Goal: Task Accomplishment & Management: Complete application form

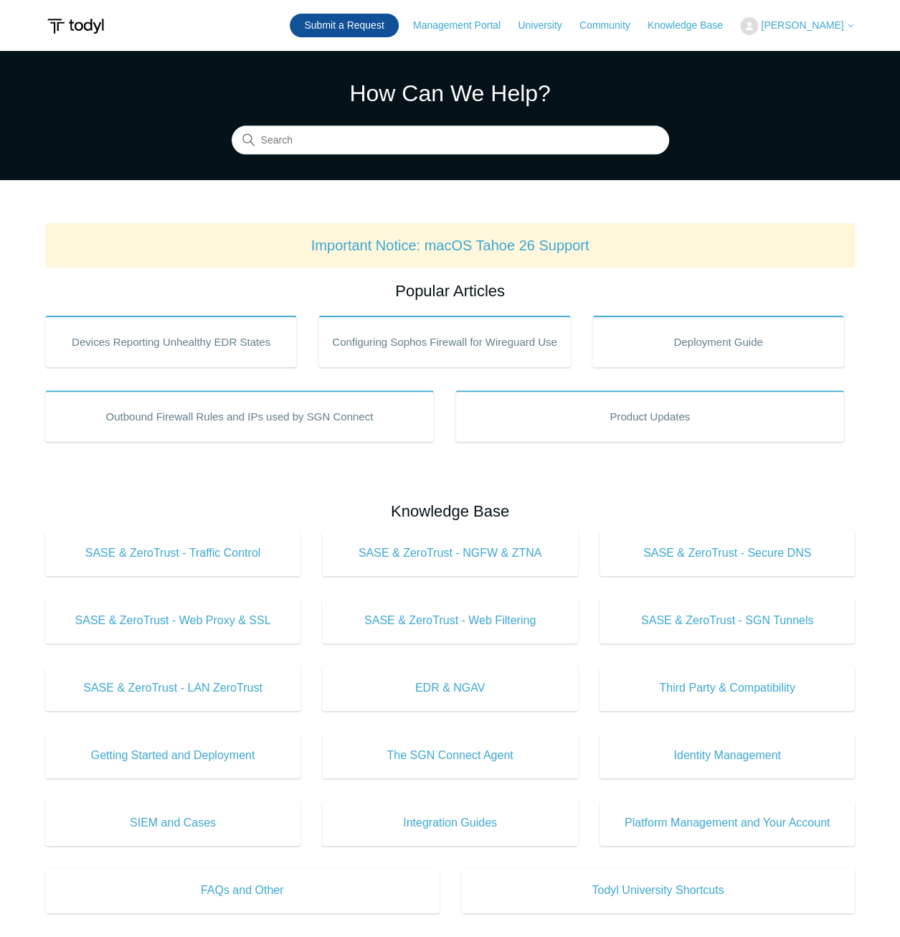
click at [354, 24] on link "Submit a Request" at bounding box center [344, 26] width 108 height 24
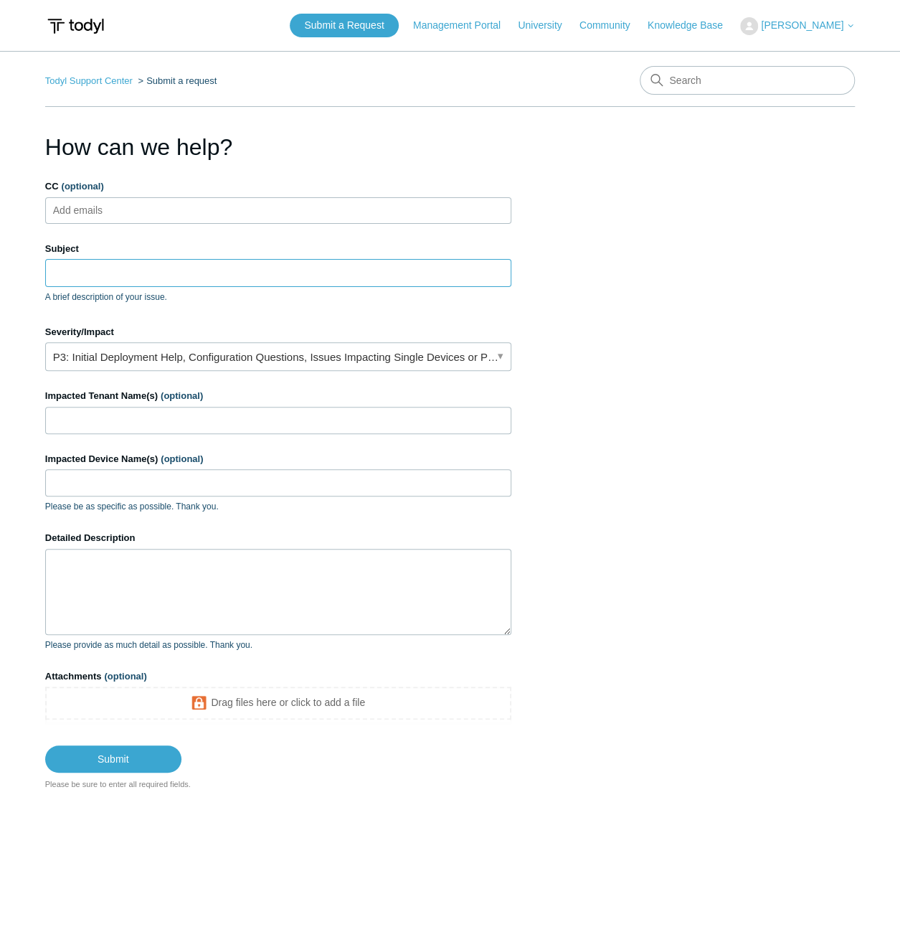
click at [221, 279] on input "Subject" at bounding box center [278, 272] width 466 height 27
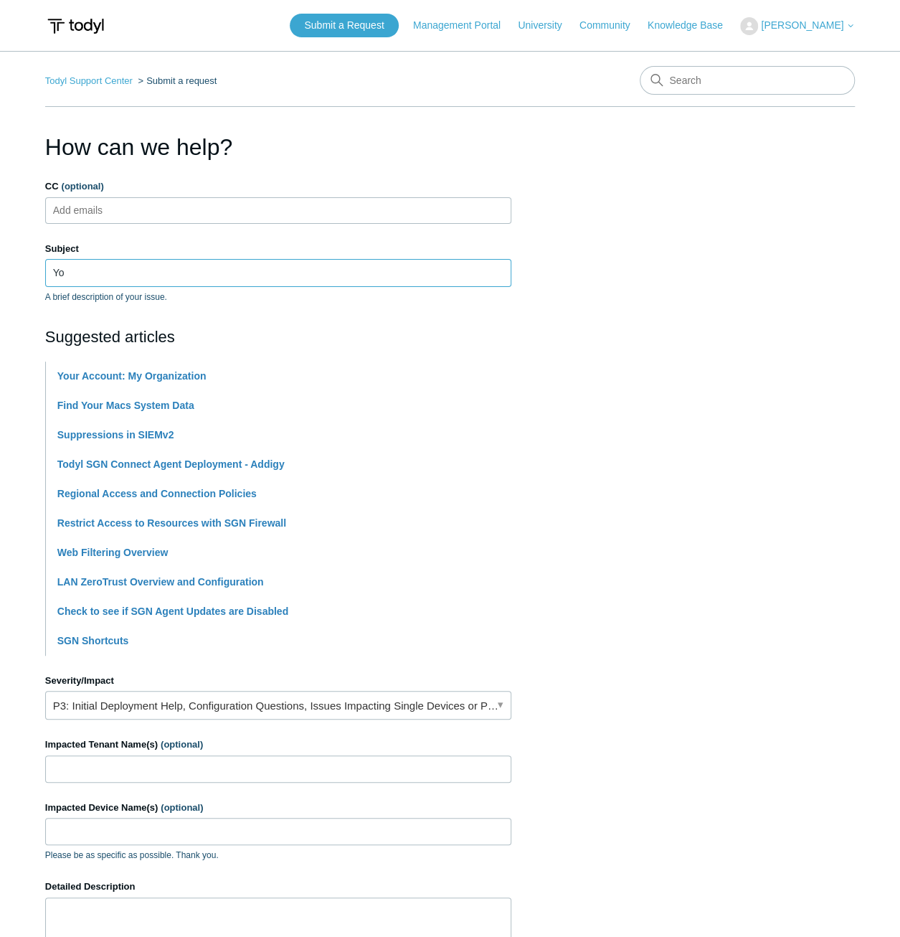
type input "Y"
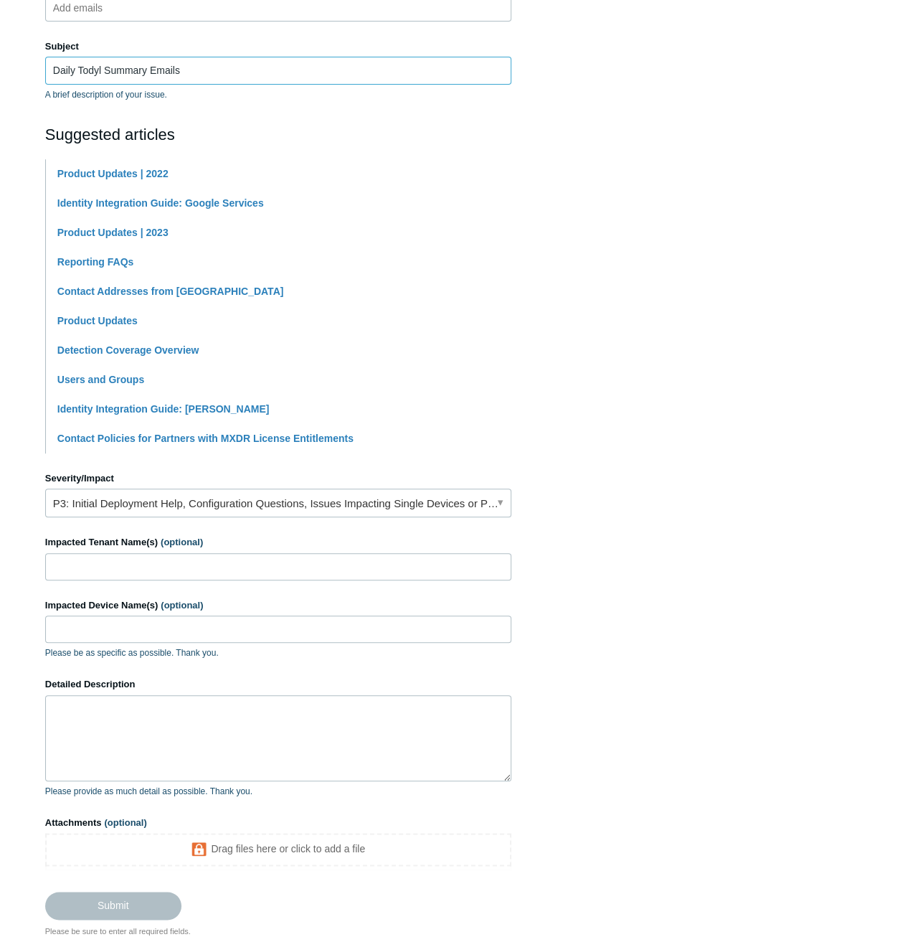
scroll to position [215, 0]
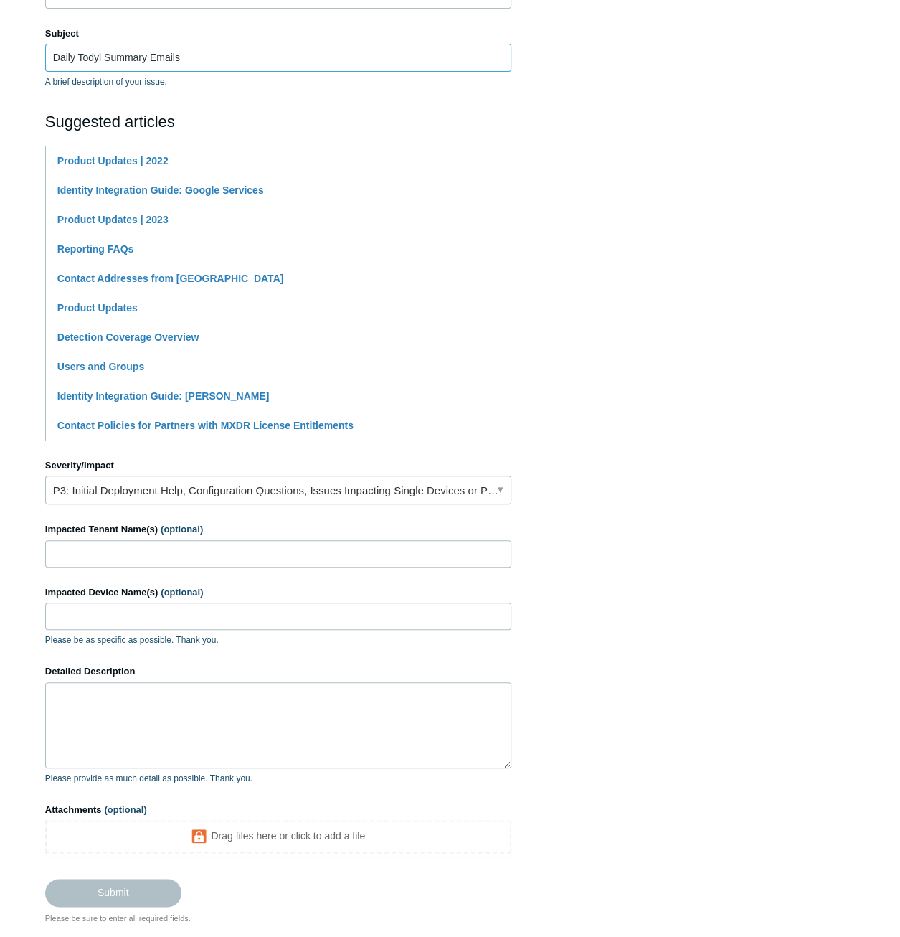
type input "Daily Todyl Summary Emails"
click at [173, 734] on textarea "Detailed Description" at bounding box center [278, 725] width 466 height 86
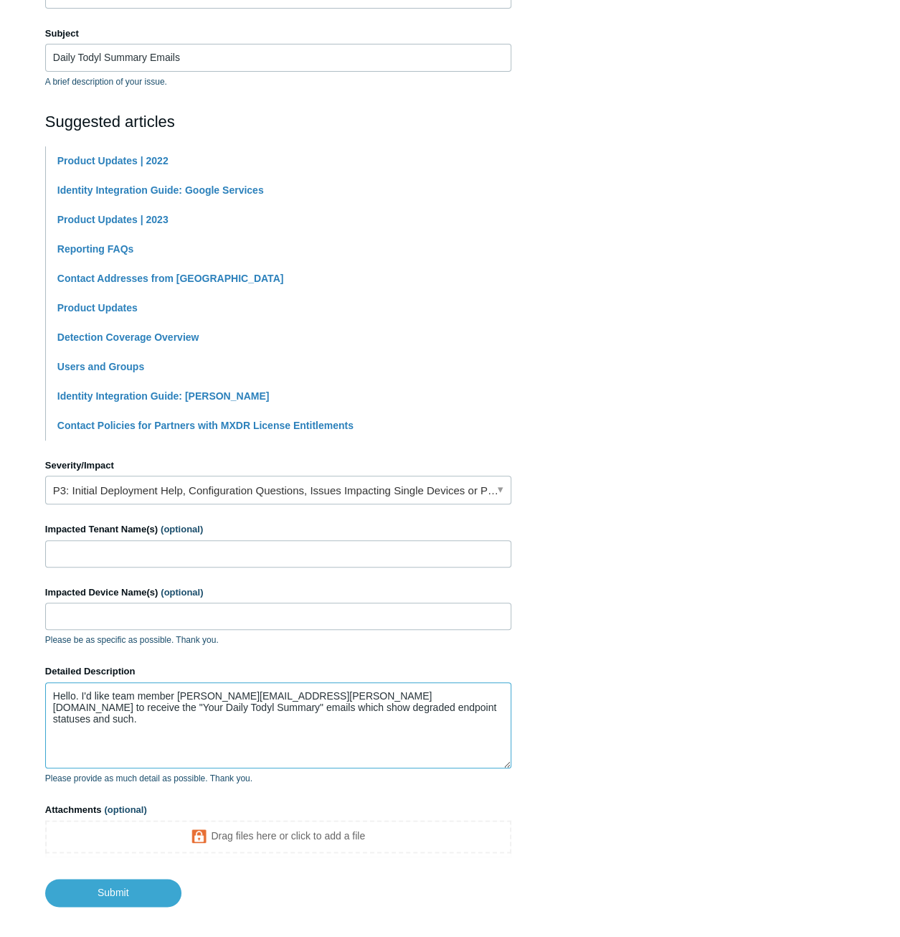
click at [386, 707] on textarea "Hello. I'd like team member cameron.decker@umittech.com to receive the "Your Da…" at bounding box center [278, 725] width 466 height 86
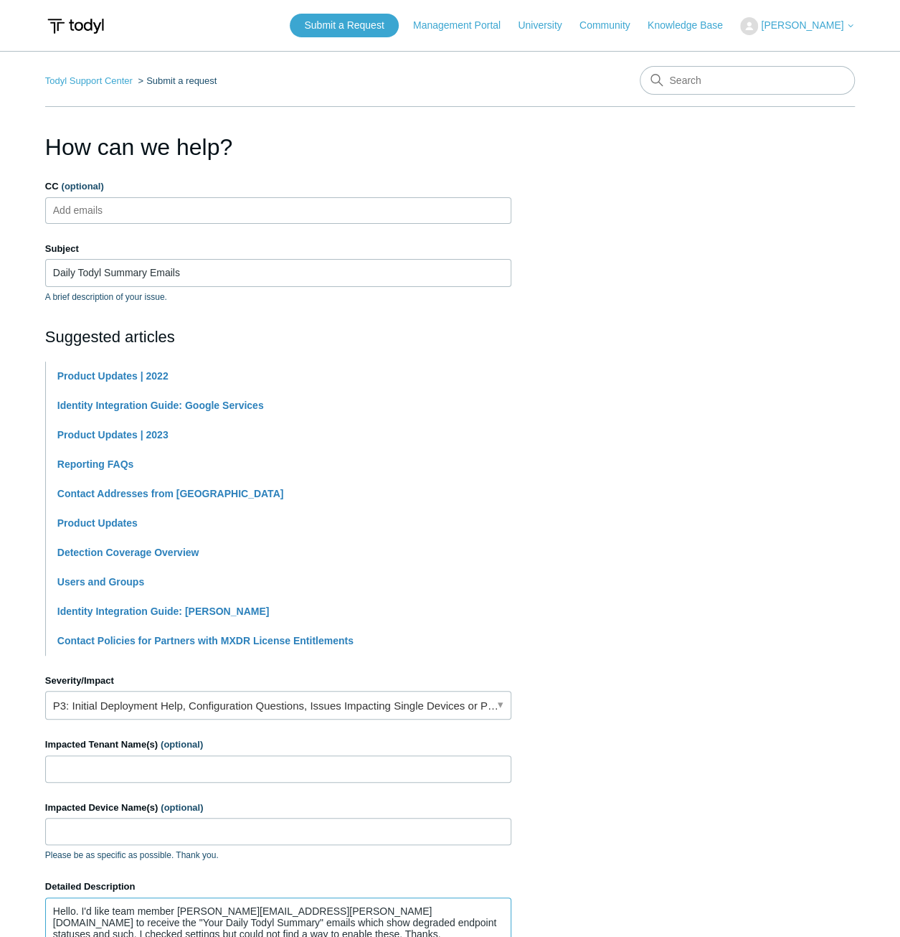
type textarea "Hello. I'd like team member cameron.decker@umittech.com to receive the "Your Da…"
click at [288, 707] on link "P3: Initial Deployment Help, Configuration Questions, Issues Impacting Single D…" at bounding box center [278, 705] width 466 height 29
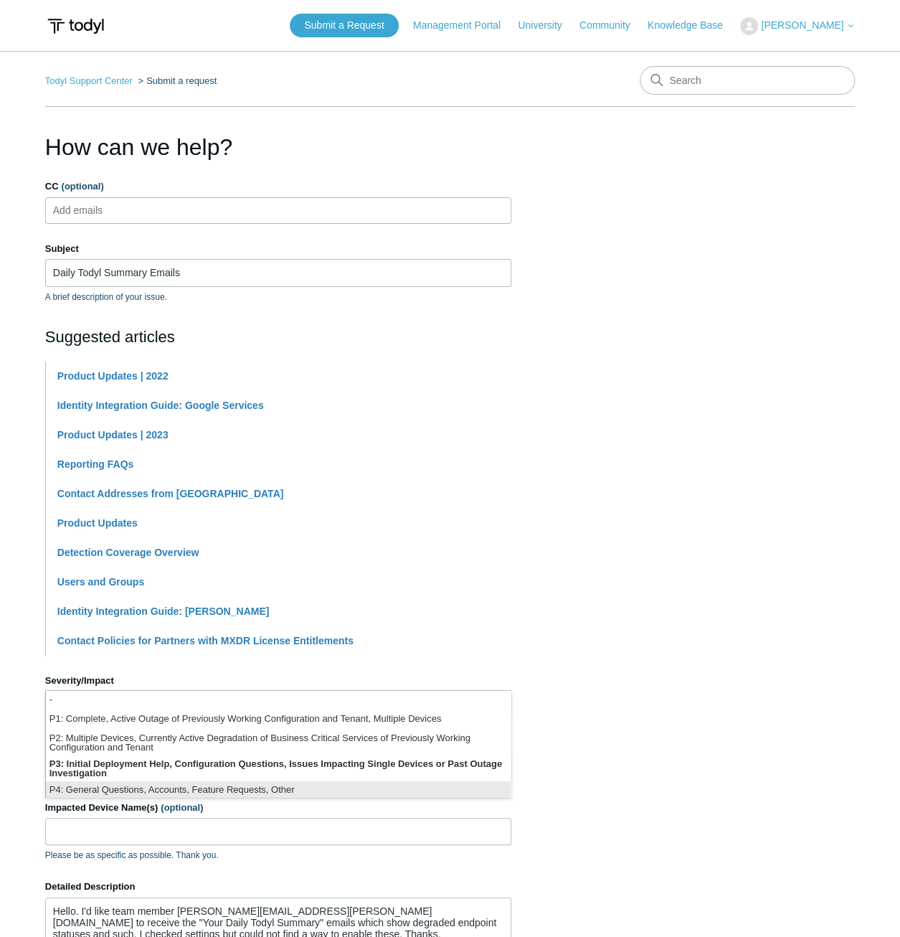
scroll to position [3, 0]
click at [290, 789] on li "P4: General Questions, Accounts, Feature Requests, Other" at bounding box center [278, 787] width 465 height 19
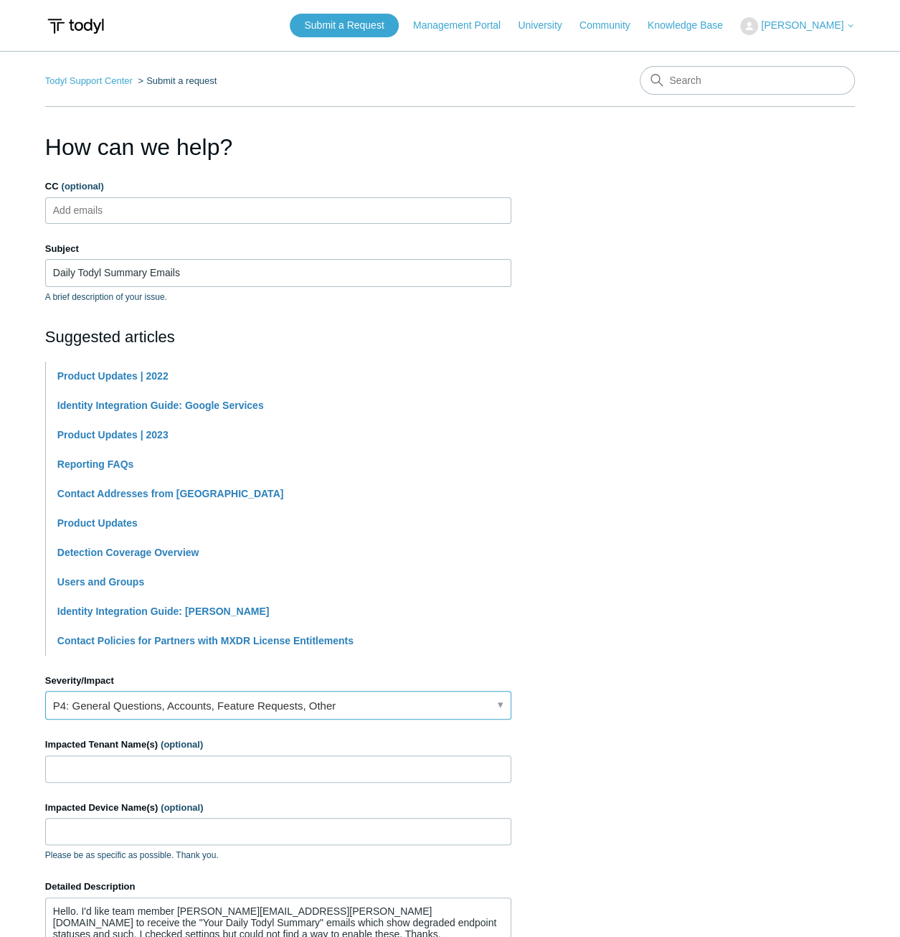
scroll to position [282, 0]
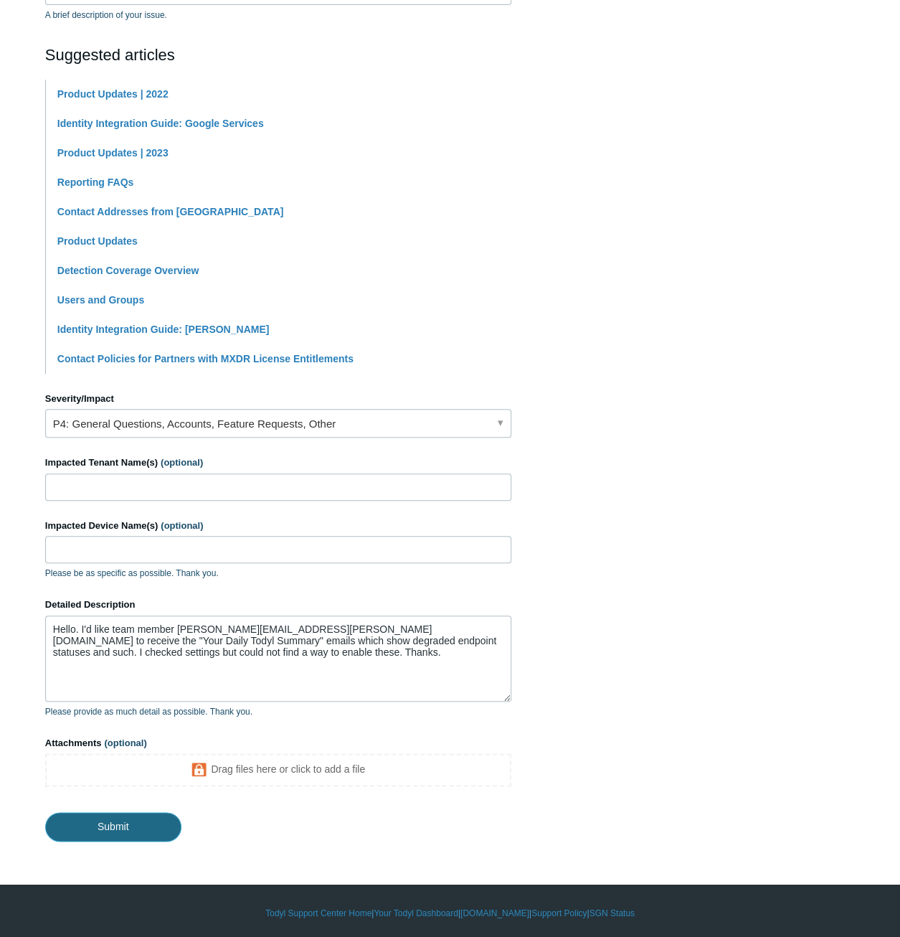
click at [122, 826] on input "Submit" at bounding box center [113, 826] width 136 height 29
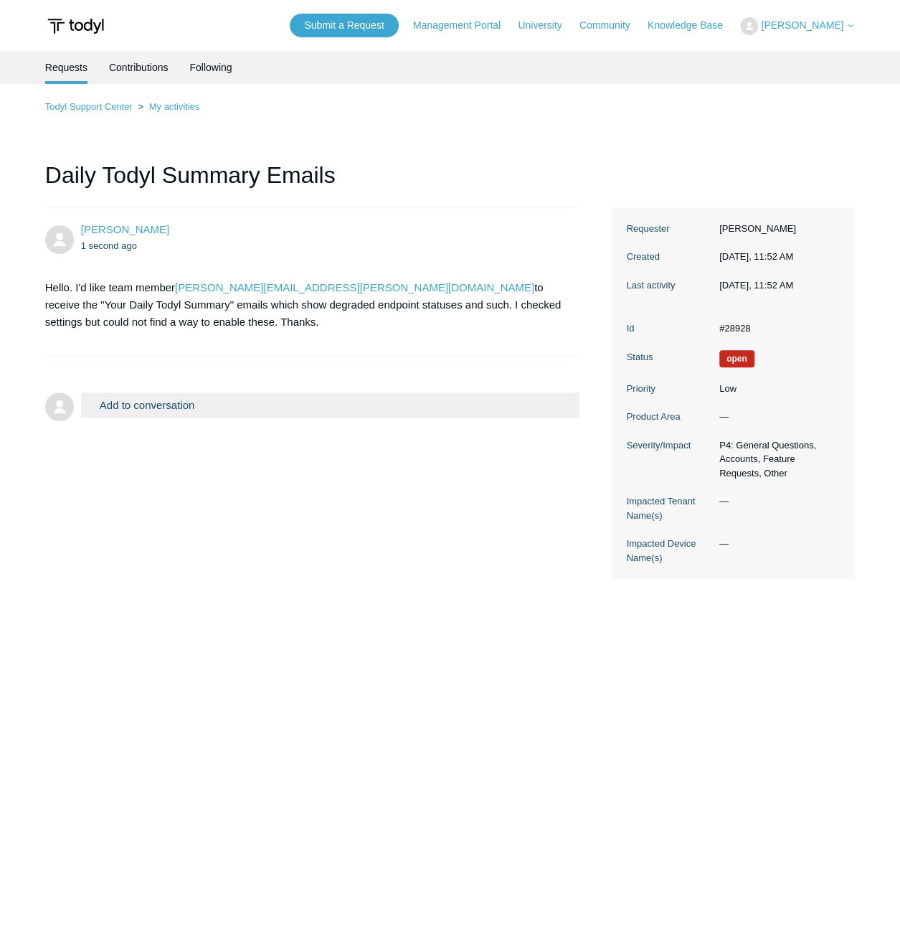
click at [559, 495] on div "Jeremy Hargis 1 second ago Hello. I'd like team member cameron.decker@umittech.…" at bounding box center [450, 393] width 810 height 372
click at [422, 172] on h1 "Daily Todyl Summary Emails" at bounding box center [312, 182] width 534 height 49
